Goal: Task Accomplishment & Management: Manage account settings

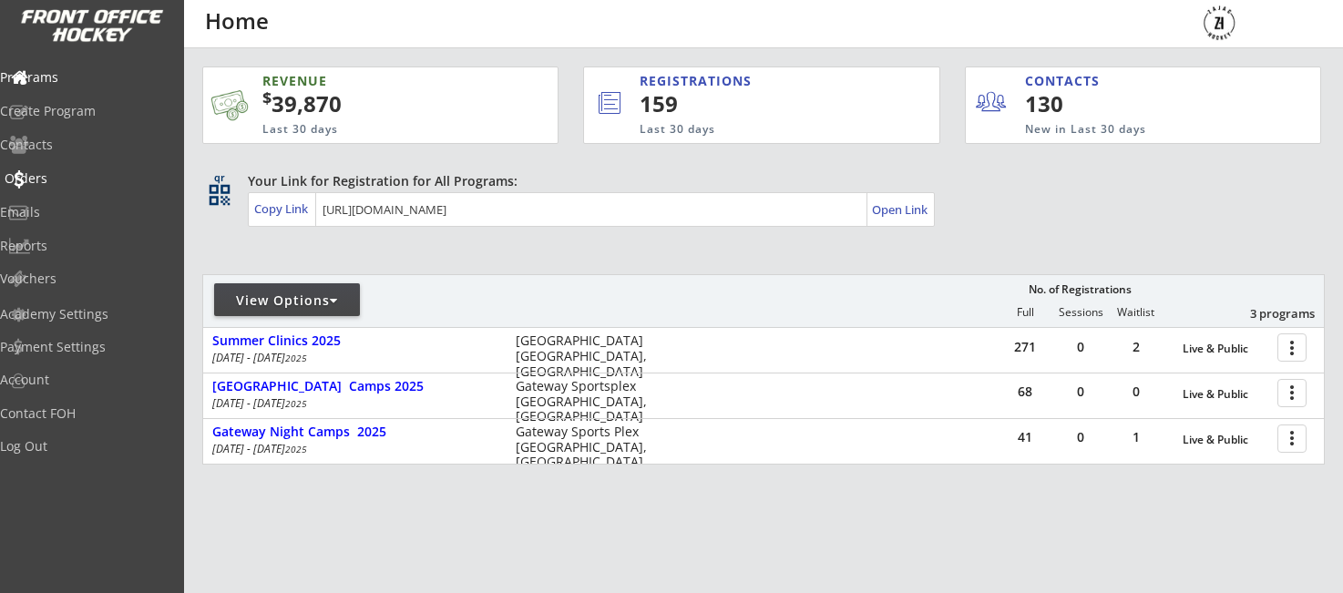
click at [71, 177] on div "Orders" at bounding box center [87, 178] width 164 height 13
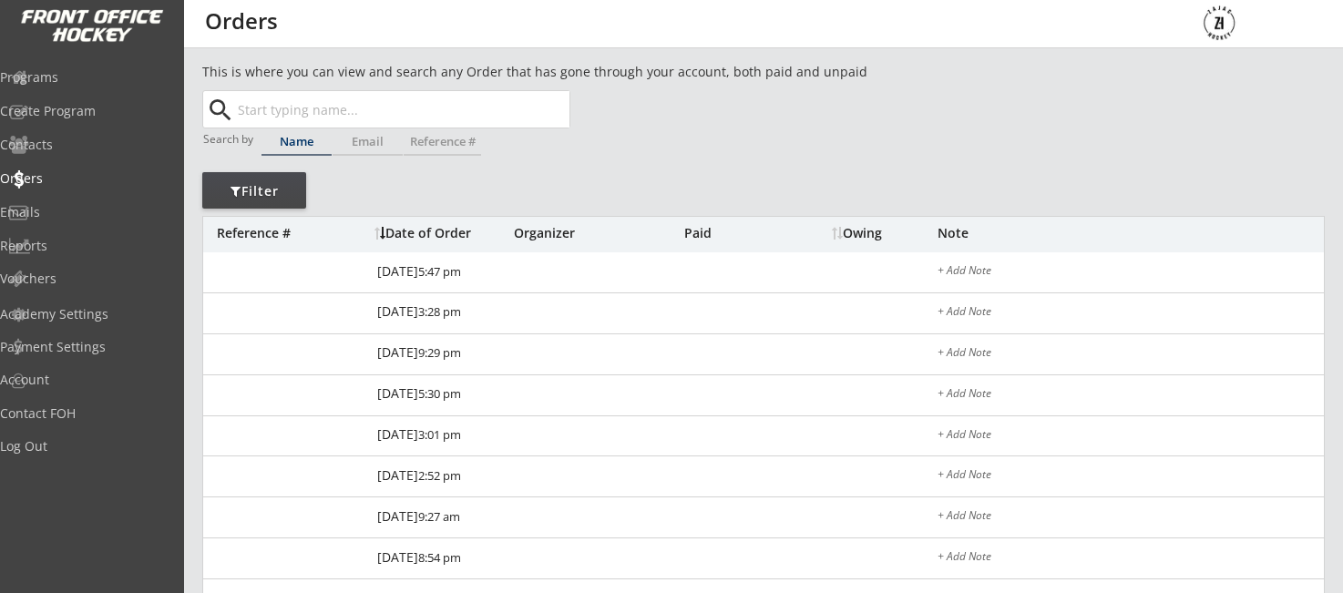
click at [364, 116] on input "text" at bounding box center [401, 109] width 335 height 36
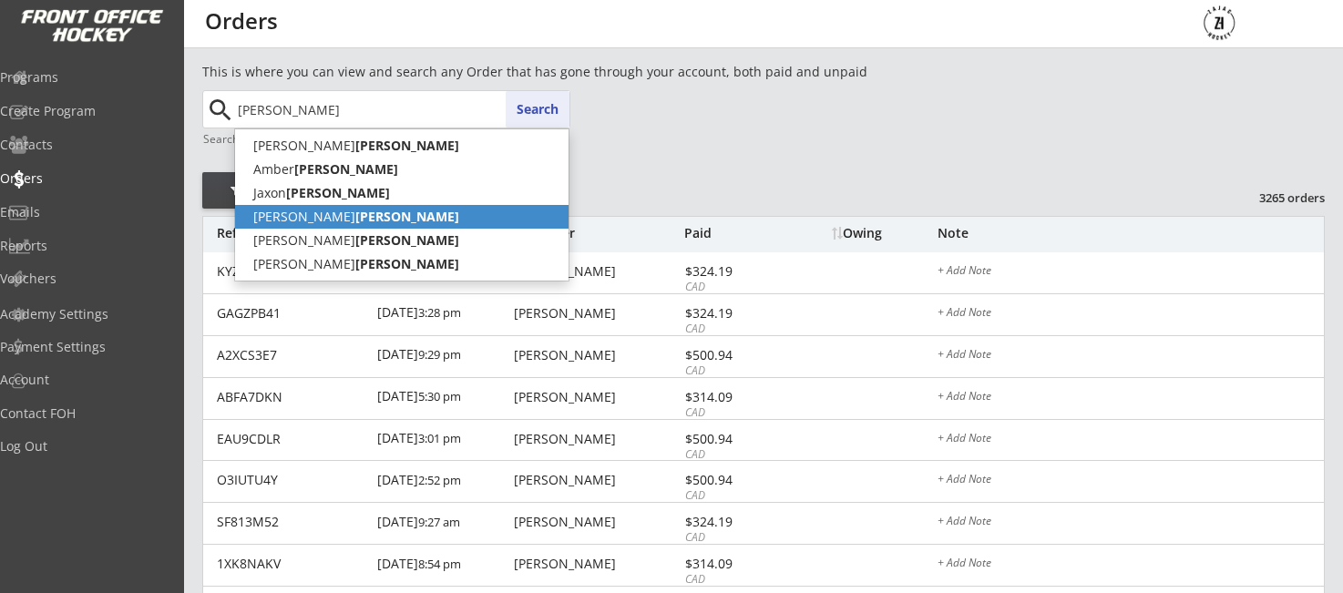
scroll to position [0, 1]
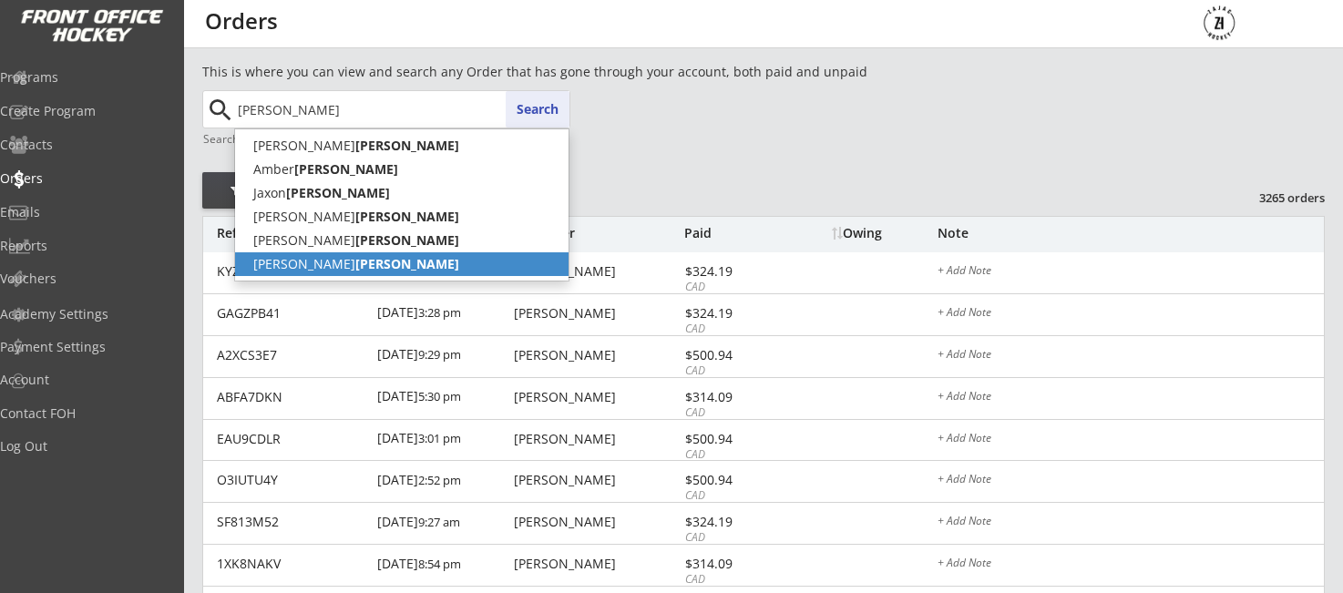
click at [340, 271] on p "[PERSON_NAME]" at bounding box center [402, 264] width 334 height 24
type input "[PERSON_NAME]"
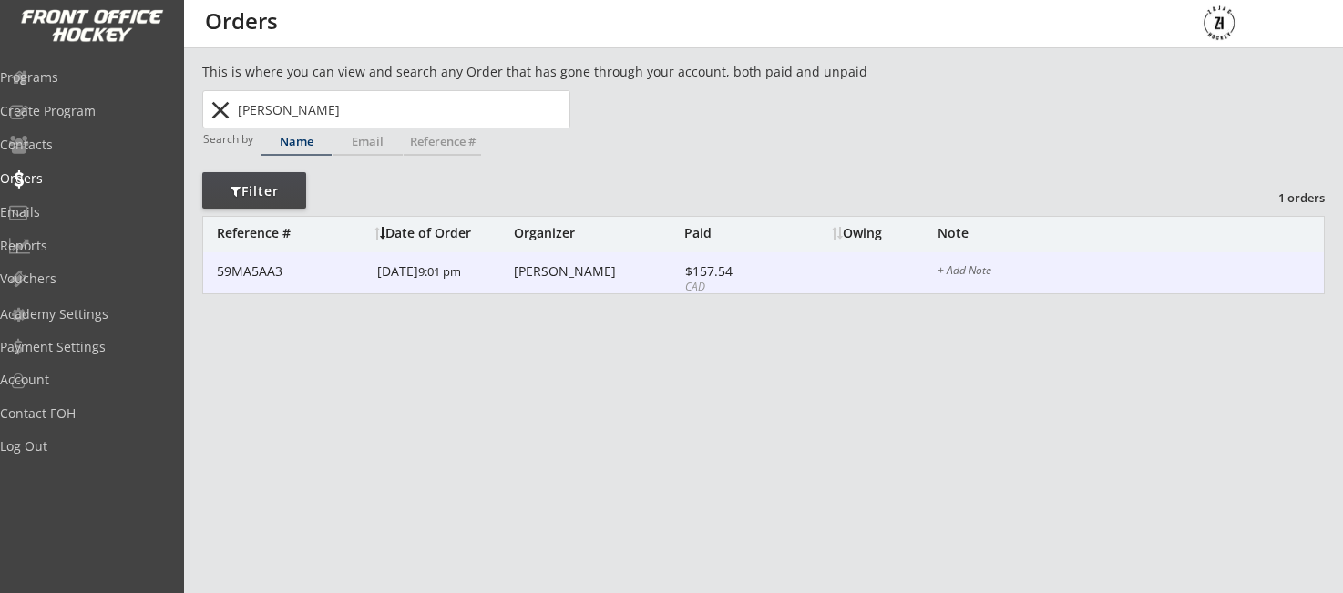
click at [572, 272] on div "[PERSON_NAME]" at bounding box center [597, 271] width 166 height 13
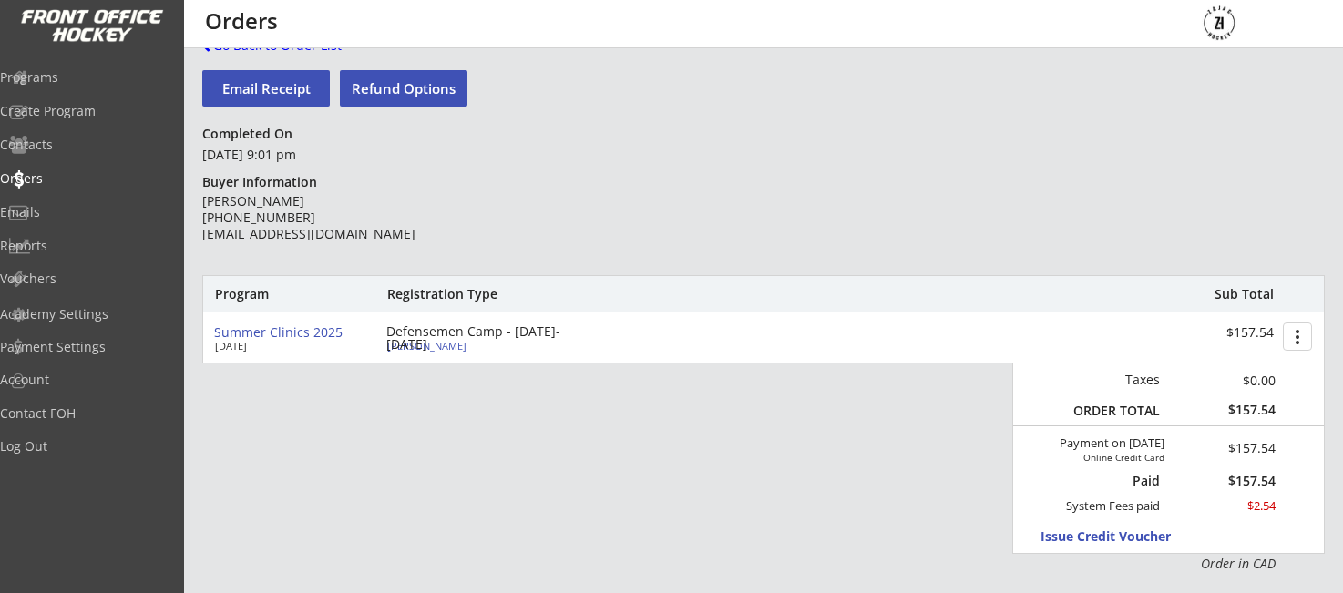
scroll to position [29, 0]
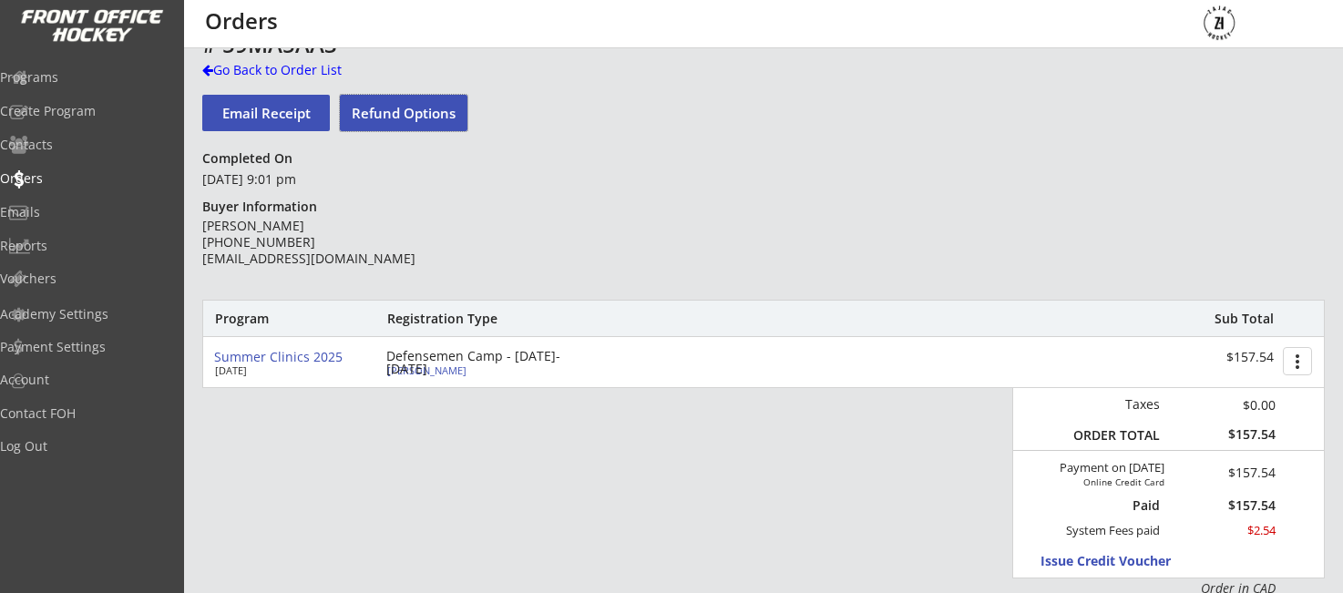
click at [407, 114] on button "Refund Options" at bounding box center [404, 113] width 128 height 36
select select ""No""
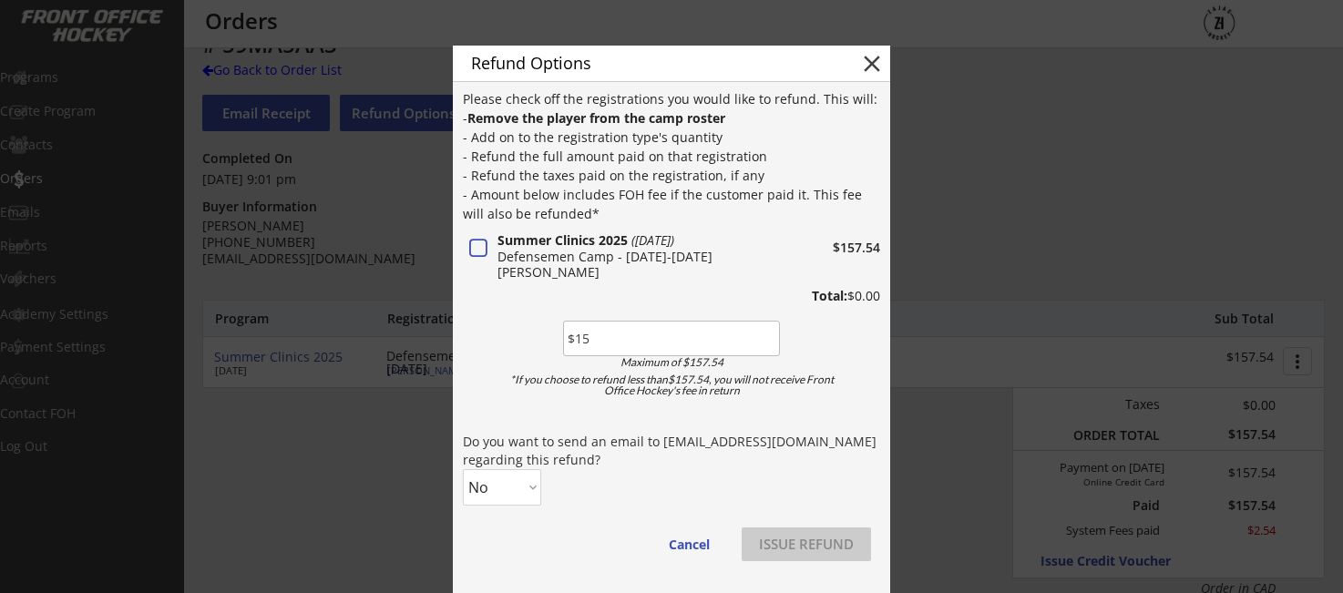
type input "$155"
select select ""Yes""
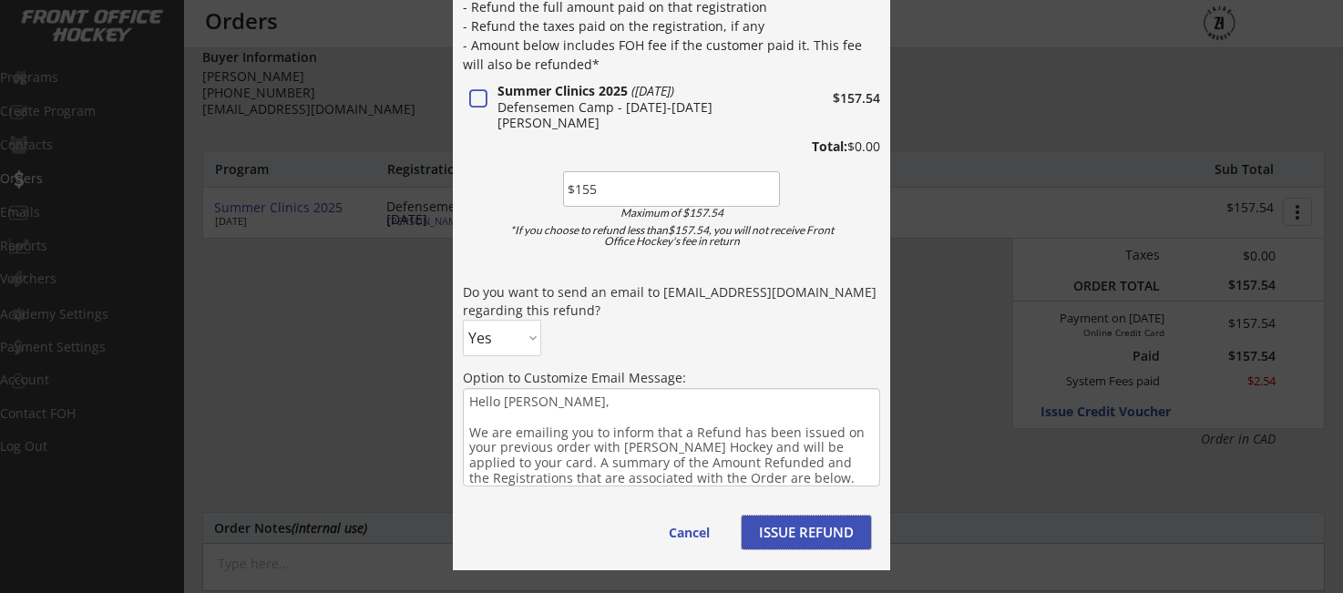
scroll to position [170, 0]
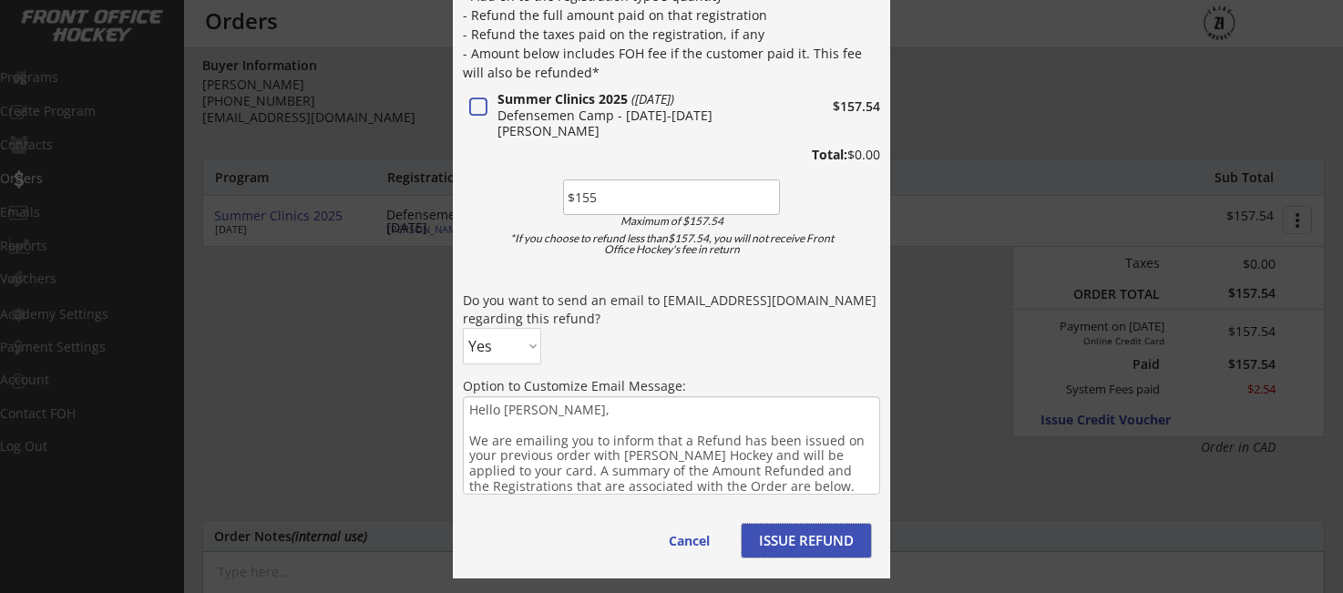
click at [813, 545] on button "ISSUE REFUND" at bounding box center [806, 541] width 129 height 34
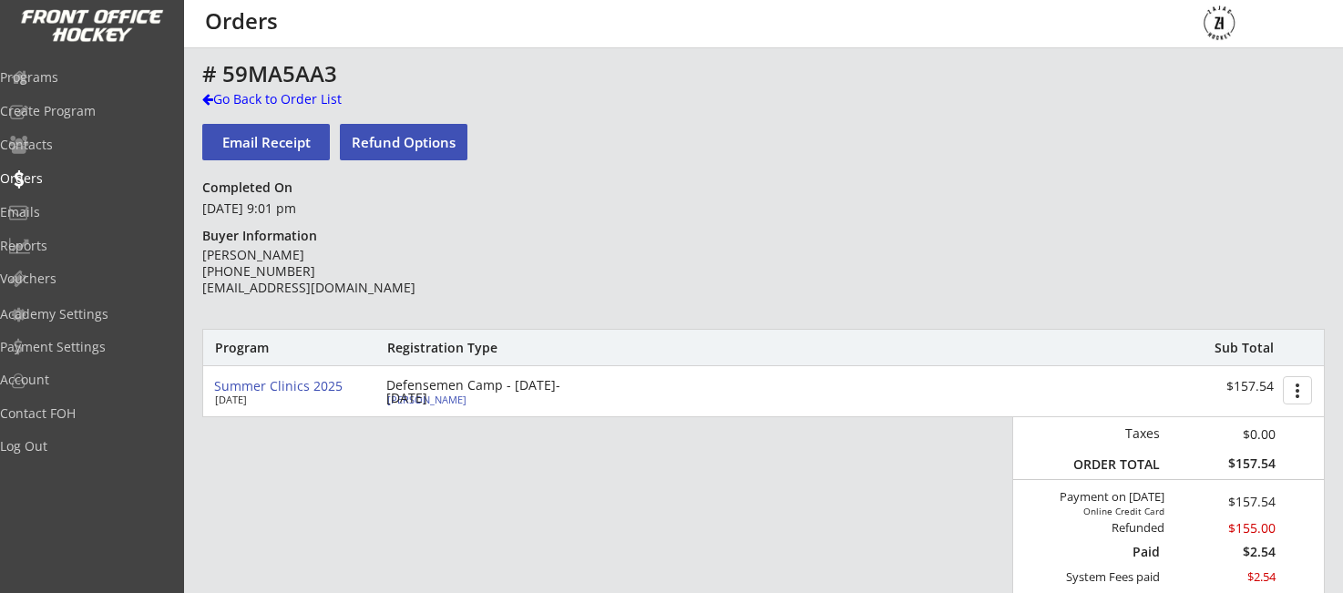
scroll to position [0, 0]
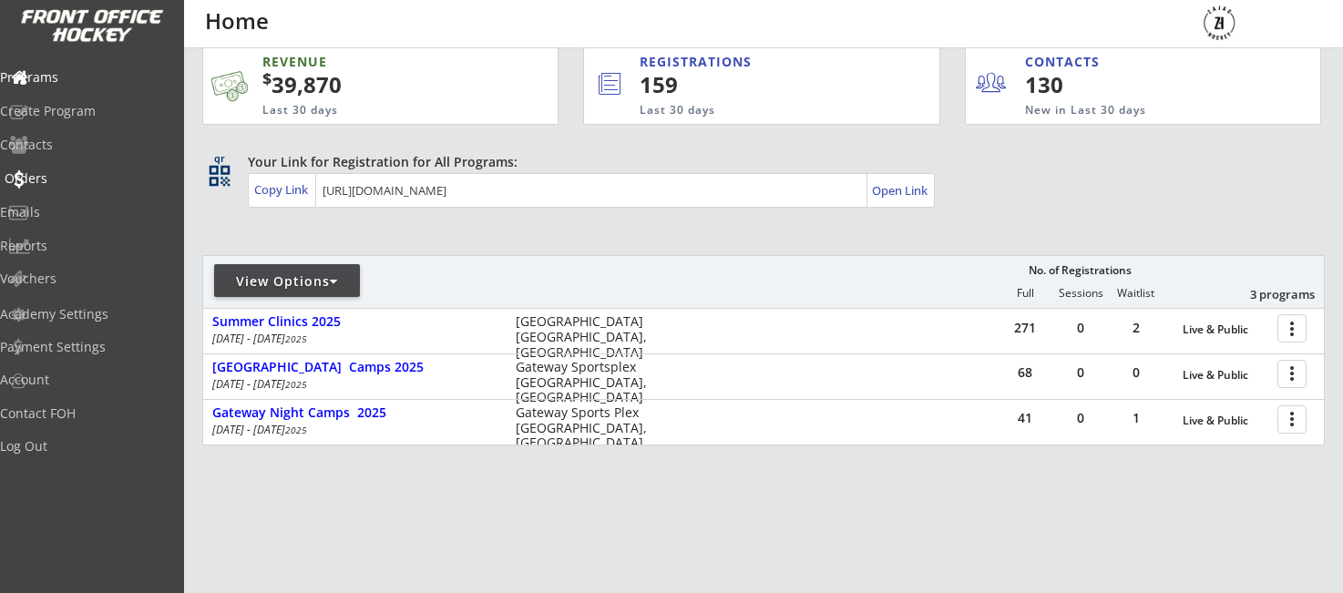
scroll to position [20, 0]
